Goal: Information Seeking & Learning: Check status

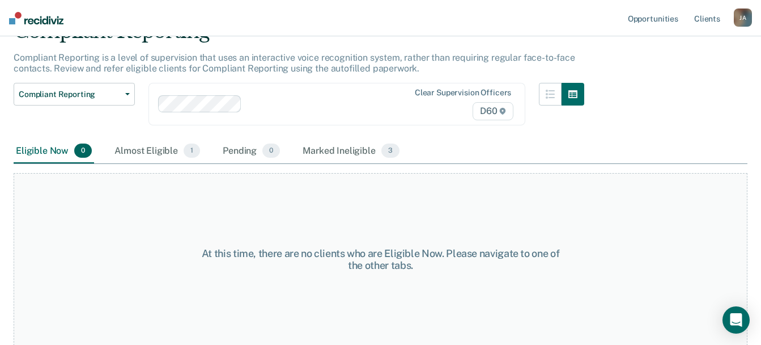
scroll to position [59, 0]
click at [171, 154] on div "Almost Eligible 1" at bounding box center [157, 150] width 90 height 25
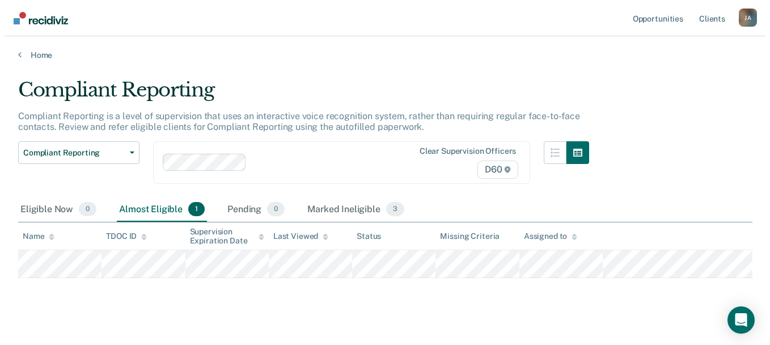
scroll to position [0, 0]
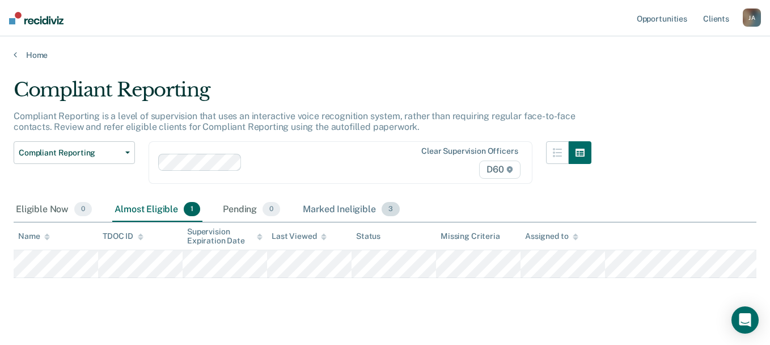
click at [344, 202] on div "Marked Ineligible 3" at bounding box center [350, 209] width 101 height 25
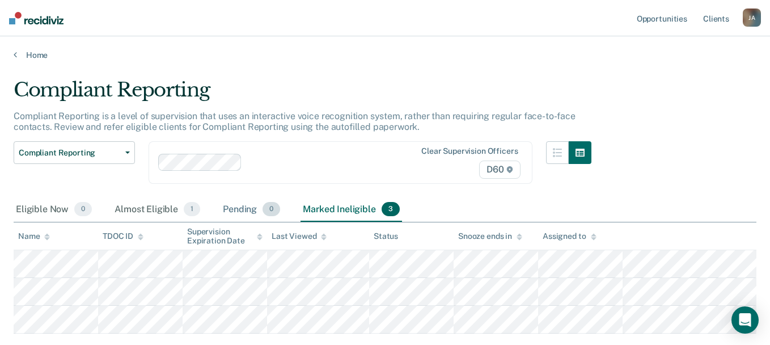
click at [272, 211] on span "0" at bounding box center [271, 209] width 18 height 15
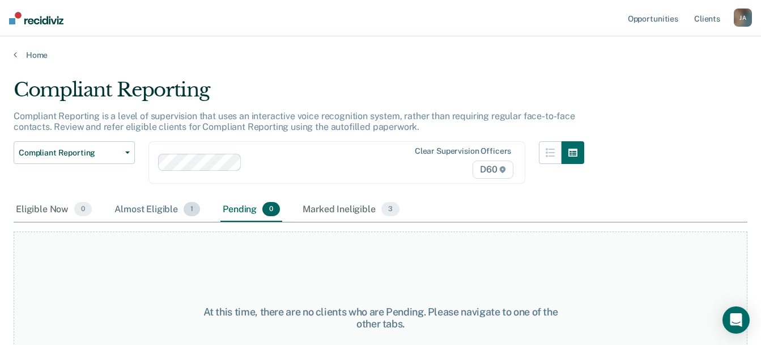
click at [169, 207] on div "Almost Eligible 1" at bounding box center [157, 209] width 90 height 25
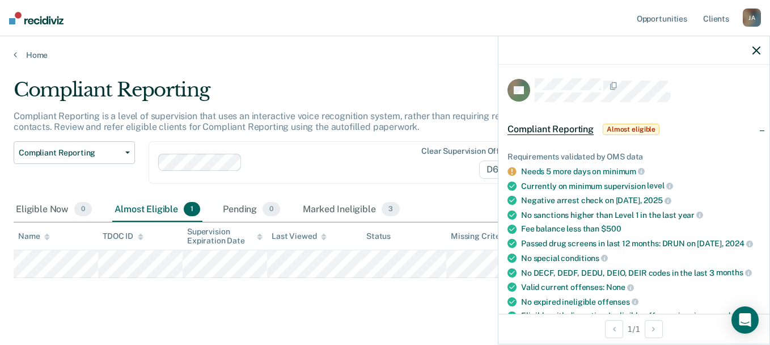
click at [756, 48] on icon "button" at bounding box center [756, 50] width 8 height 8
